Goal: Task Accomplishment & Management: Use online tool/utility

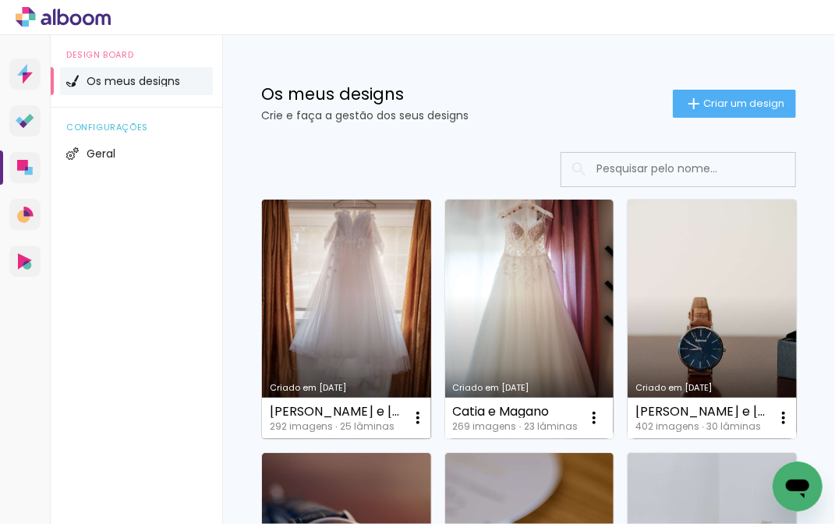
click at [325, 323] on link "Criado em [DATE]" at bounding box center [346, 319] width 169 height 239
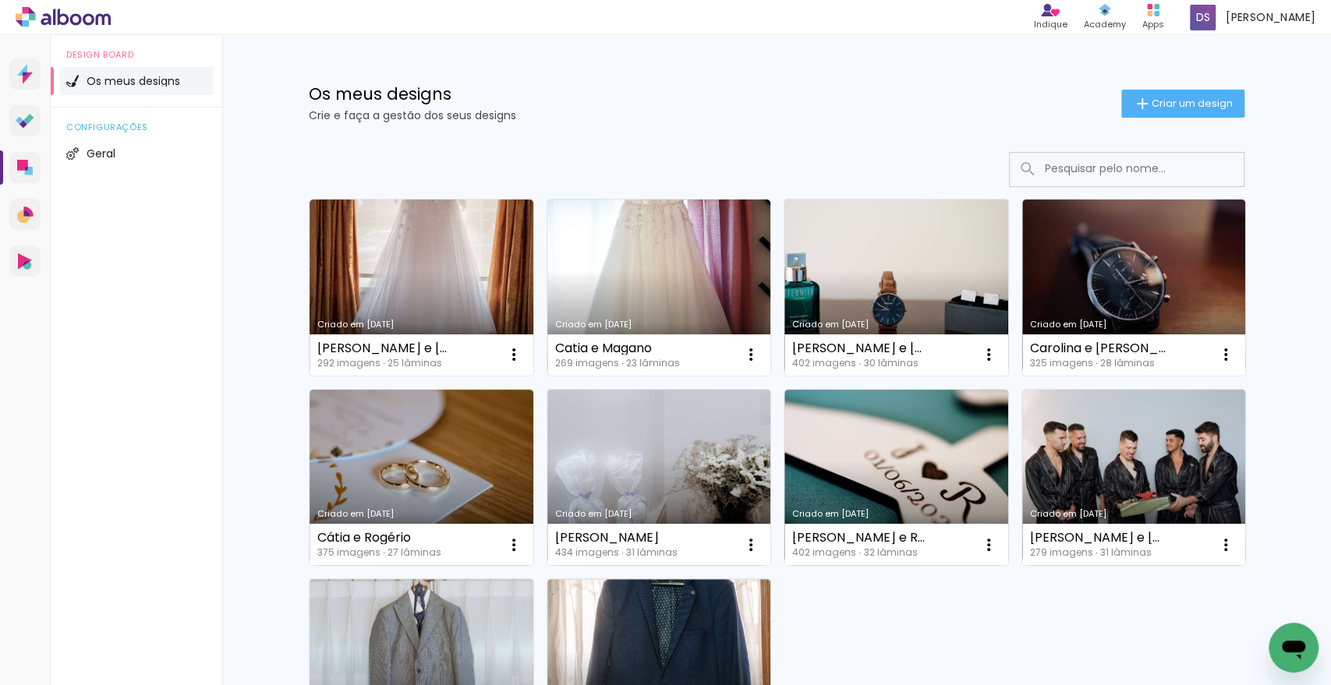
click at [421, 251] on link "Criado em [DATE]" at bounding box center [421, 288] width 224 height 176
